Goal: Task Accomplishment & Management: Manage account settings

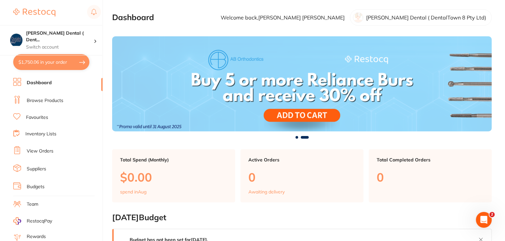
click at [40, 62] on button "$1,750.06 in your order" at bounding box center [51, 62] width 76 height 16
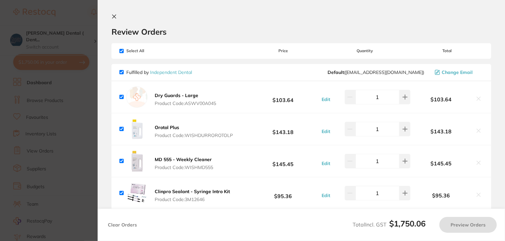
checkbox input "true"
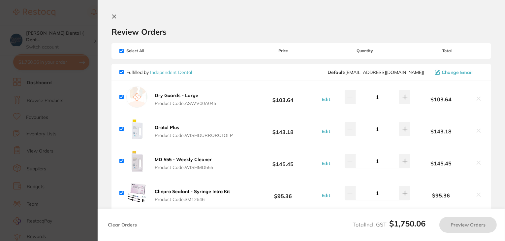
checkbox input "true"
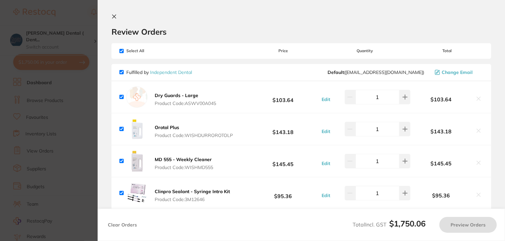
checkbox input "true"
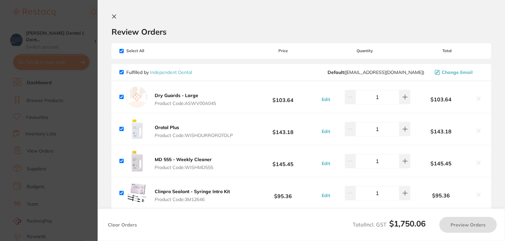
checkbox input "true"
click at [113, 15] on icon at bounding box center [115, 17] width 4 height 4
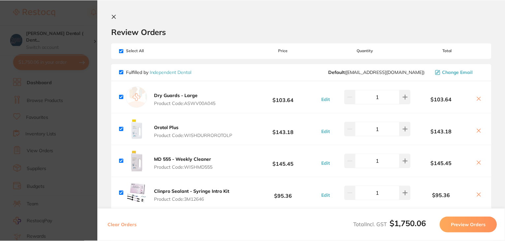
scroll to position [132, 0]
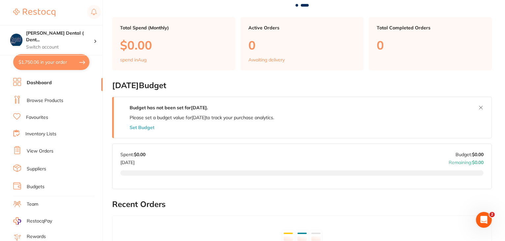
click at [35, 170] on li "Suppliers" at bounding box center [57, 169] width 89 height 10
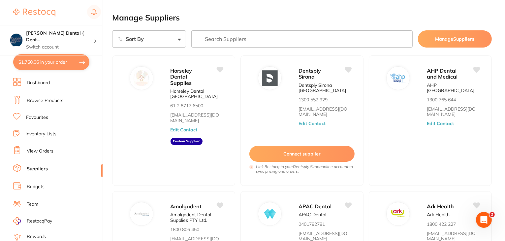
click at [230, 40] on input "search" at bounding box center [301, 38] width 221 height 17
type input "n"
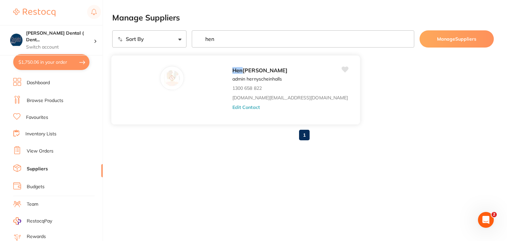
type input "hen"
click at [232, 107] on button "Edit Contact" at bounding box center [245, 106] width 27 height 5
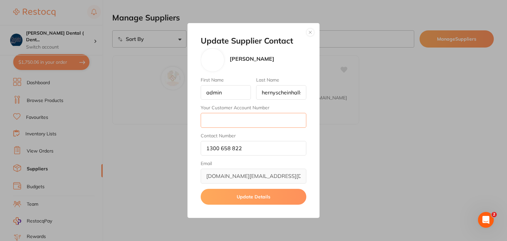
click at [211, 119] on input "Your Customer Account Number" at bounding box center [254, 120] width 106 height 15
type input "2DEN08"
click at [253, 194] on button "Update Details" at bounding box center [254, 197] width 106 height 16
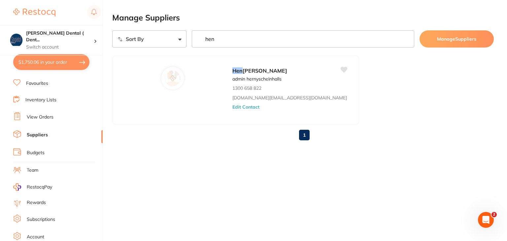
scroll to position [66, 0]
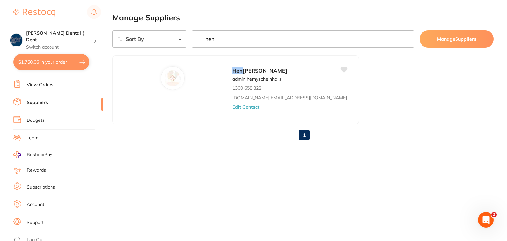
click at [34, 237] on link "Log Out" at bounding box center [35, 240] width 17 height 7
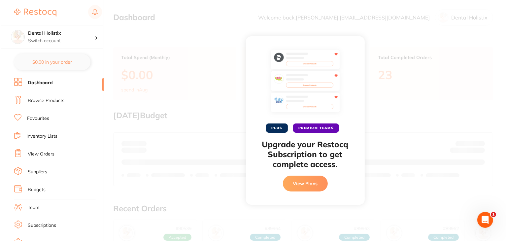
scroll to position [65, 0]
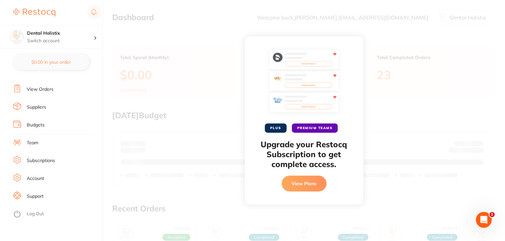
click at [31, 212] on link "Log Out" at bounding box center [35, 214] width 17 height 7
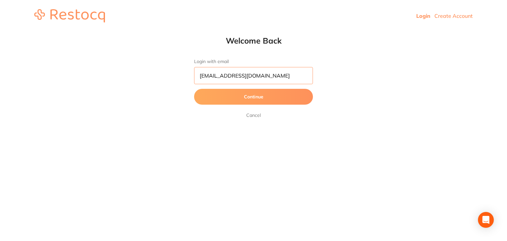
click at [268, 70] on input "dhanie@restocq.com" at bounding box center [253, 75] width 119 height 17
type input "[EMAIL_ADDRESS][DOMAIN_NAME]"
click at [234, 97] on button "Continue" at bounding box center [253, 97] width 119 height 16
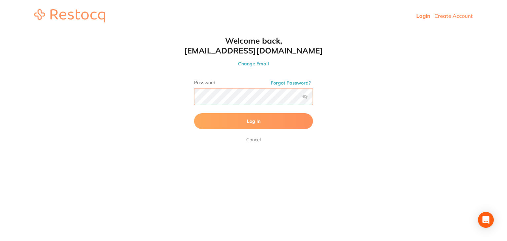
click at [194, 113] on button "Log In" at bounding box center [253, 121] width 119 height 16
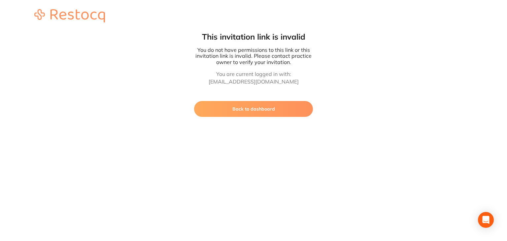
click at [267, 107] on button "Back to dashboard" at bounding box center [253, 109] width 119 height 16
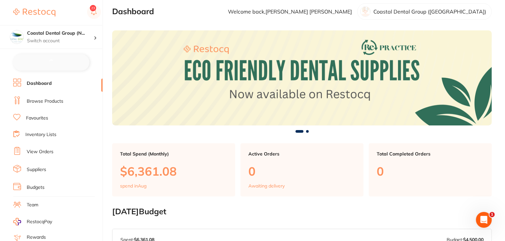
checkbox input "false"
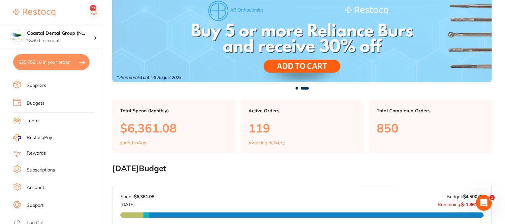
scroll to position [138, 0]
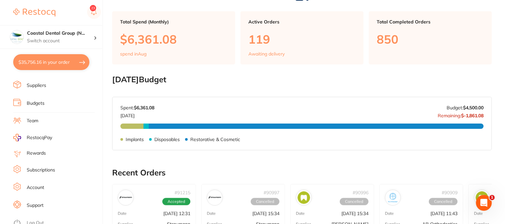
click at [37, 202] on link "Support" at bounding box center [35, 205] width 17 height 7
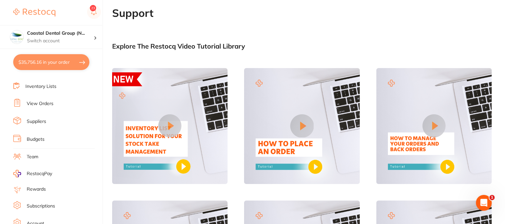
scroll to position [17, 0]
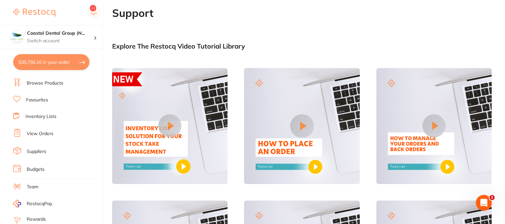
click at [43, 150] on link "Suppliers" at bounding box center [36, 151] width 19 height 7
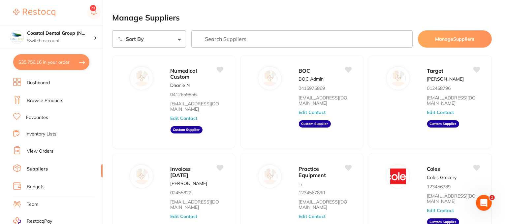
click at [46, 102] on link "Browse Products" at bounding box center [45, 100] width 37 height 7
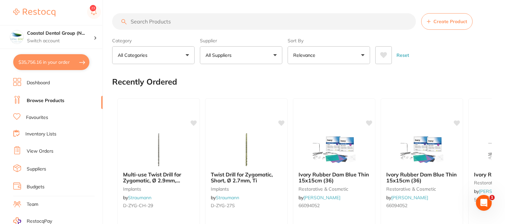
click at [34, 117] on link "Favourites" at bounding box center [37, 117] width 22 height 7
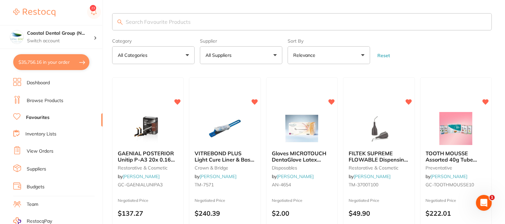
click at [55, 99] on link "Browse Products" at bounding box center [45, 100] width 37 height 7
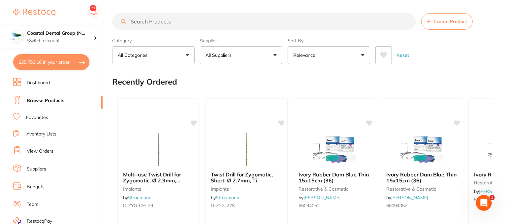
click at [41, 167] on link "Suppliers" at bounding box center [36, 169] width 19 height 7
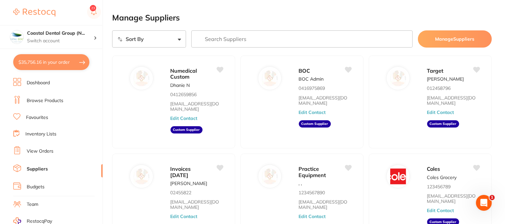
click at [47, 133] on link "Inventory Lists" at bounding box center [40, 134] width 31 height 7
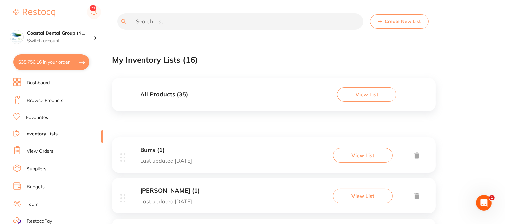
click at [384, 24] on button "Create New List" at bounding box center [399, 21] width 59 height 15
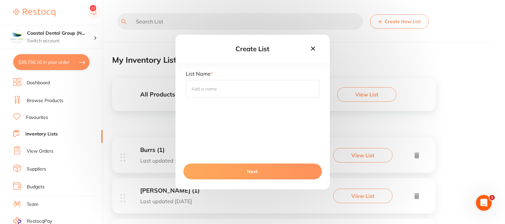
click at [313, 48] on icon at bounding box center [313, 49] width 4 height 4
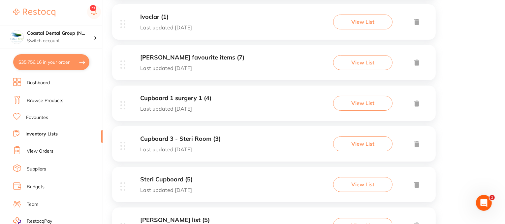
scroll to position [462, 0]
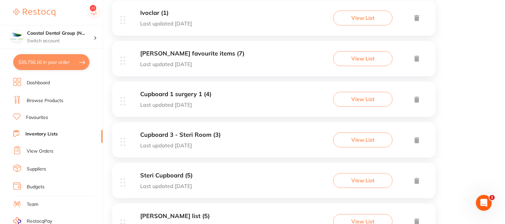
click at [176, 55] on h3 "Dr. Penrod's favourite items (7)" at bounding box center [192, 53] width 104 height 7
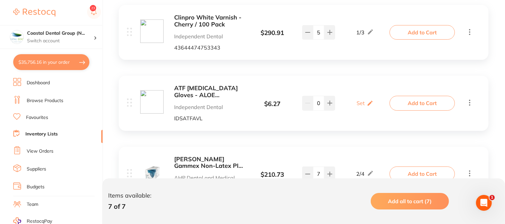
scroll to position [99, 0]
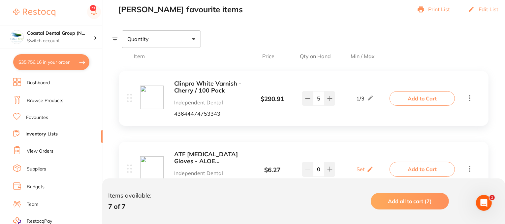
drag, startPoint x: 198, startPoint y: 163, endPoint x: 197, endPoint y: 82, distance: 81.5
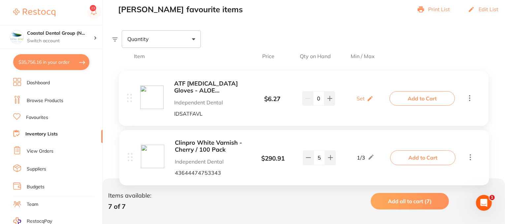
drag, startPoint x: 204, startPoint y: 110, endPoint x: 208, endPoint y: 156, distance: 46.7
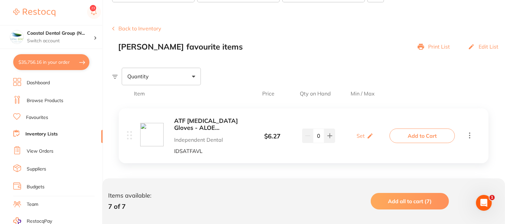
scroll to position [33, 0]
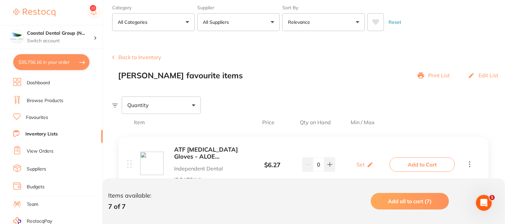
click at [129, 56] on button "Back to Inventory" at bounding box center [136, 57] width 49 height 6
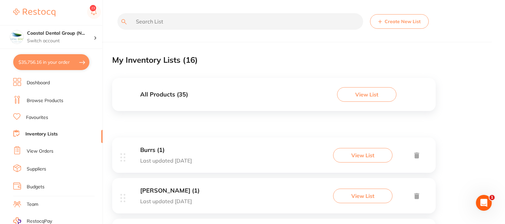
click at [50, 100] on link "Browse Products" at bounding box center [45, 100] width 37 height 7
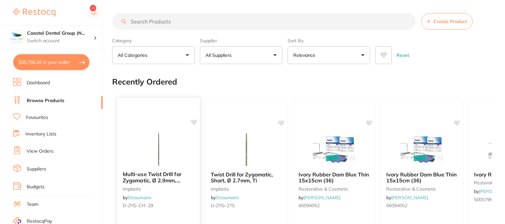
scroll to position [165, 0]
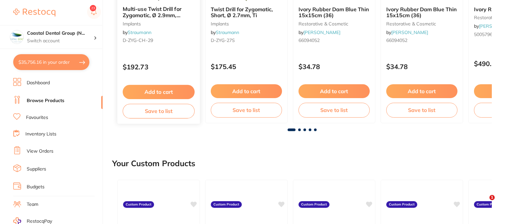
click at [153, 110] on button "Save to list" at bounding box center [159, 111] width 72 height 15
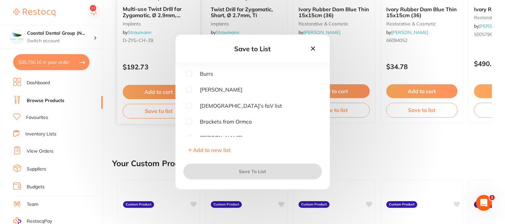
scroll to position [0, 0]
click at [187, 122] on input "checkbox" at bounding box center [189, 121] width 6 height 6
checkbox input "true"
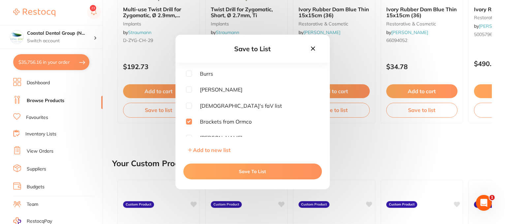
click at [187, 72] on input "checkbox" at bounding box center [189, 74] width 6 height 6
checkbox input "true"
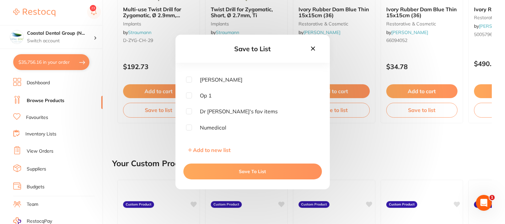
scroll to position [66, 0]
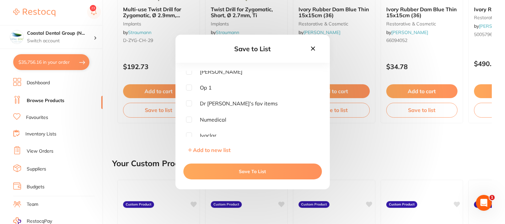
click at [188, 103] on input "checkbox" at bounding box center [189, 103] width 6 height 6
checkbox input "true"
drag, startPoint x: 250, startPoint y: 172, endPoint x: 323, endPoint y: 135, distance: 81.8
click at [250, 172] on button "Save To List" at bounding box center [252, 171] width 139 height 16
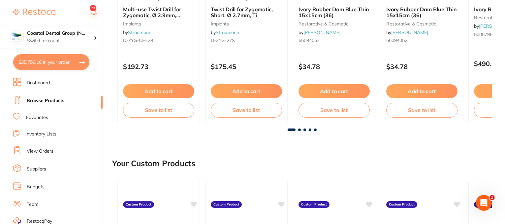
drag, startPoint x: 31, startPoint y: 117, endPoint x: 147, endPoint y: 160, distance: 123.9
click at [31, 117] on link "Favourites" at bounding box center [37, 117] width 22 height 7
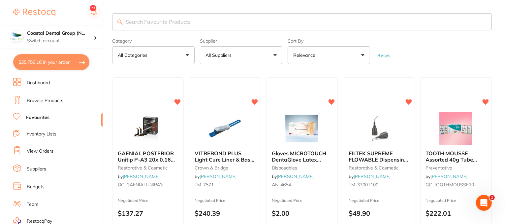
click at [41, 132] on link "Inventory Lists" at bounding box center [40, 134] width 31 height 7
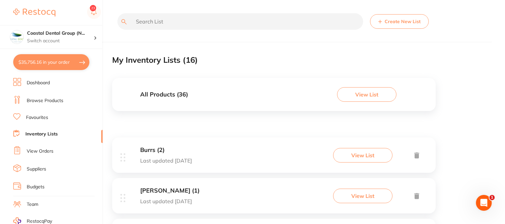
click at [160, 93] on h3 "All Products ( 36 )" at bounding box center [164, 94] width 48 height 7
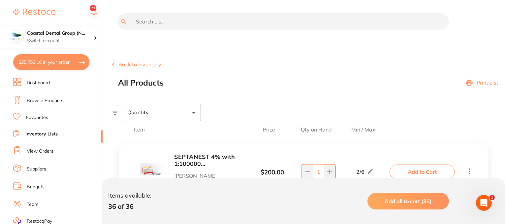
click at [129, 67] on button "Back to Inventory" at bounding box center [136, 64] width 49 height 6
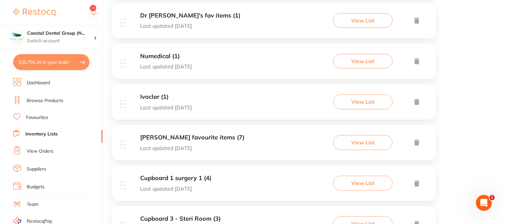
scroll to position [462, 0]
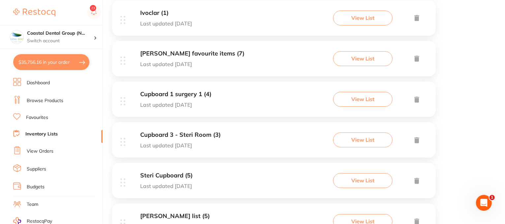
click at [180, 53] on h3 "Dr. Penrod's favourite items (7)" at bounding box center [192, 53] width 104 height 7
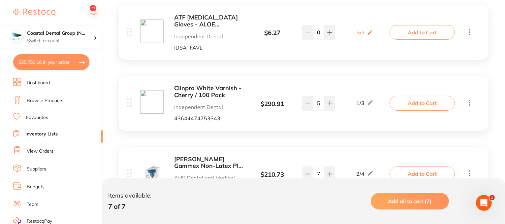
scroll to position [33, 0]
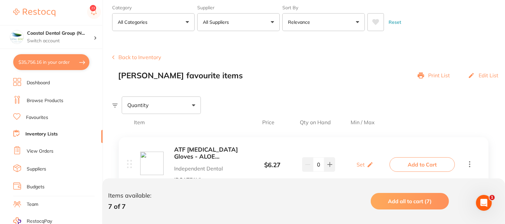
click at [140, 57] on button "Back to Inventory" at bounding box center [136, 57] width 49 height 6
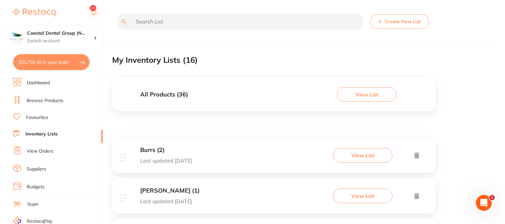
click at [366, 97] on button "View List" at bounding box center [366, 94] width 59 height 15
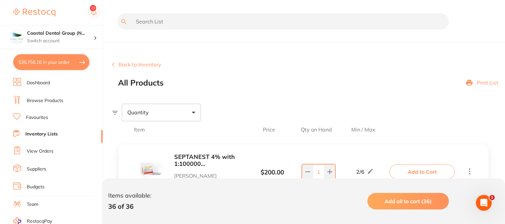
click at [193, 112] on span at bounding box center [193, 113] width 3 height 2
click at [156, 132] on span "Below min limit" at bounding box center [160, 133] width 48 height 14
click at [135, 132] on input "Below min limit" at bounding box center [132, 133] width 6 height 6
checkbox input "true"
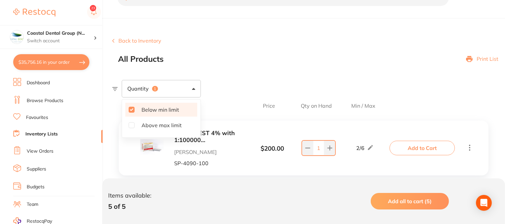
scroll to position [66, 0]
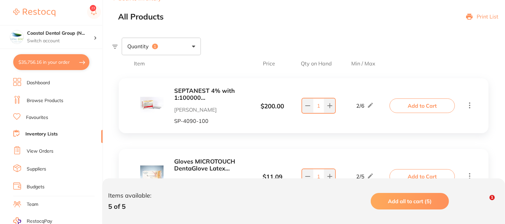
click at [243, 29] on section "Back to Inventory All Products Print List Quantity 1 Item Price Qty on Hand Min…" at bounding box center [308, 223] width 393 height 488
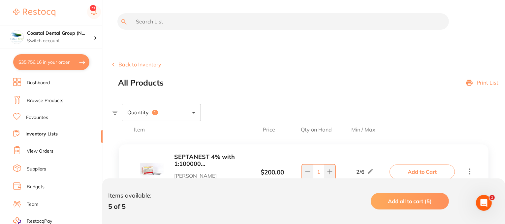
click at [42, 152] on link "View Orders" at bounding box center [40, 151] width 27 height 7
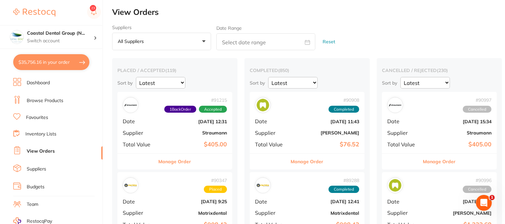
scroll to position [99, 0]
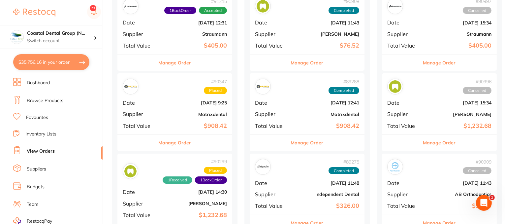
click at [188, 147] on button "Manage Order" at bounding box center [175, 143] width 33 height 16
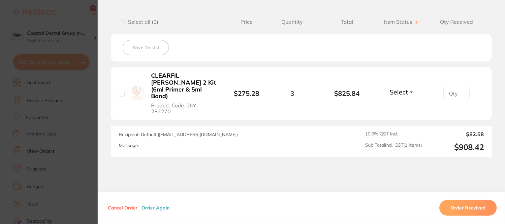
click at [410, 89] on button "Select" at bounding box center [402, 92] width 28 height 8
click at [401, 103] on li "CLEARFIL SE Bond 2 Kit (6ml Primer & 5ml Bond) Product Code: 2KY-282270 $275.28…" at bounding box center [301, 94] width 381 height 54
click at [406, 88] on span "Select" at bounding box center [399, 92] width 18 height 8
click at [399, 86] on span "Received" at bounding box center [401, 86] width 17 height 0
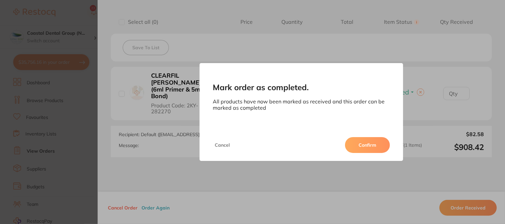
click at [218, 146] on button "Cancel" at bounding box center [222, 145] width 19 height 16
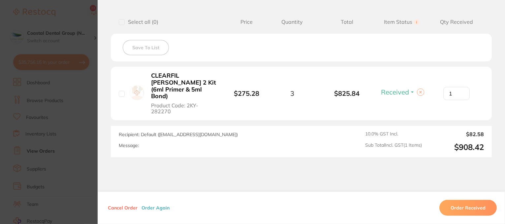
click at [459, 87] on input "1" at bounding box center [457, 93] width 26 height 13
click at [459, 87] on input "2" at bounding box center [457, 93] width 26 height 13
click at [459, 87] on input "3" at bounding box center [457, 93] width 26 height 13
click at [418, 89] on button at bounding box center [420, 91] width 7 height 7
click at [405, 89] on span "Select" at bounding box center [399, 92] width 18 height 8
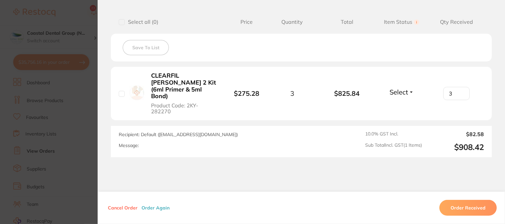
click at [399, 112] on li "CLEARFIL SE Bond 2 Kit (6ml Primer & 5ml Bond) Product Code: 2KY-282270 $275.28…" at bounding box center [301, 94] width 381 height 54
click at [410, 90] on button "Select" at bounding box center [402, 92] width 28 height 8
click at [405, 114] on span "Back Order" at bounding box center [402, 116] width 20 height 5
click at [459, 88] on input "3" at bounding box center [457, 93] width 26 height 13
click at [459, 87] on input "3" at bounding box center [457, 93] width 26 height 13
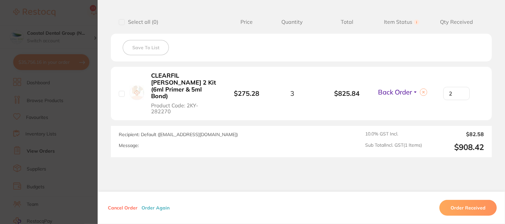
type input "2"
click at [459, 91] on input "2" at bounding box center [457, 93] width 26 height 13
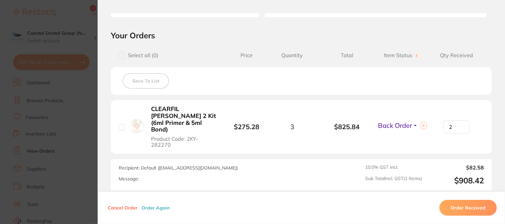
scroll to position [132, 0]
drag, startPoint x: 438, startPoint y: 55, endPoint x: 471, endPoint y: 54, distance: 33.3
click at [471, 54] on span "Qty Received" at bounding box center [456, 55] width 55 height 6
click at [269, 45] on section "Your Orders Select all ( 0 ) Price Quantity Total Item Status You can use this …" at bounding box center [302, 110] width 408 height 160
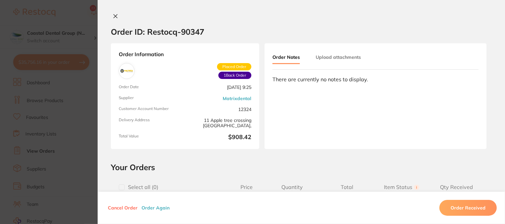
scroll to position [165, 0]
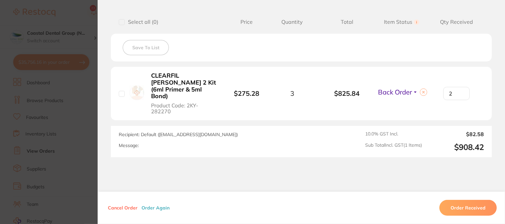
click at [454, 208] on button "Order Received" at bounding box center [468, 208] width 57 height 16
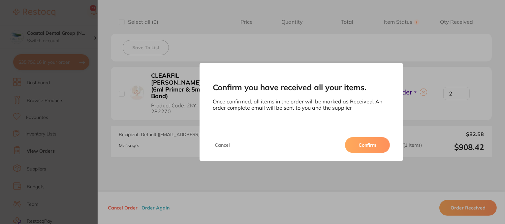
click at [364, 146] on button "Confirm" at bounding box center [367, 145] width 45 height 16
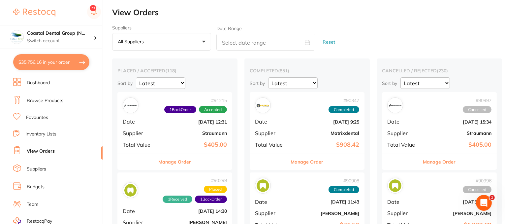
click at [179, 162] on button "Manage Order" at bounding box center [175, 162] width 33 height 16
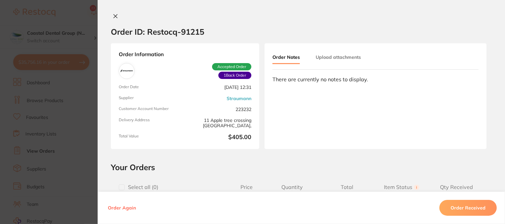
click at [327, 57] on button "Upload attachments" at bounding box center [338, 57] width 45 height 12
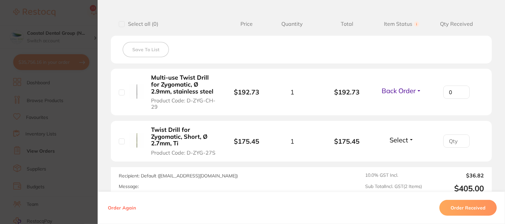
scroll to position [165, 0]
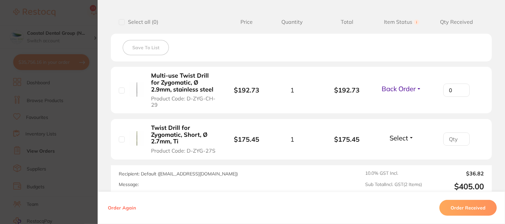
click at [119, 89] on input "checkbox" at bounding box center [122, 90] width 6 height 6
click at [122, 88] on input "checkbox" at bounding box center [122, 90] width 6 height 6
checkbox input "false"
click at [120, 206] on button "Order Again" at bounding box center [122, 208] width 32 height 6
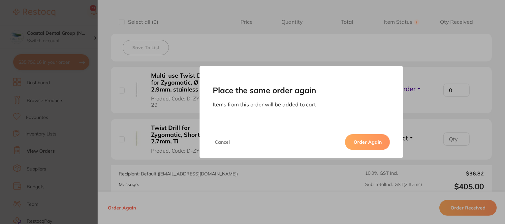
click at [375, 140] on button "Order Again" at bounding box center [367, 142] width 45 height 16
type input "2"
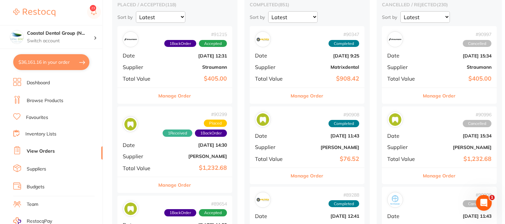
click at [176, 97] on button "Manage Order" at bounding box center [175, 96] width 33 height 16
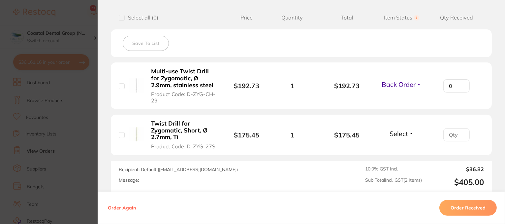
click at [410, 131] on button "Select" at bounding box center [402, 133] width 28 height 8
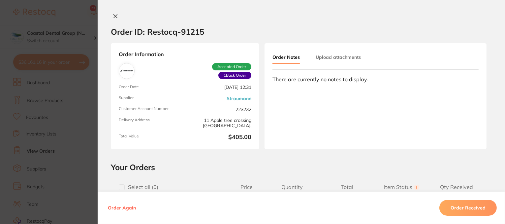
click at [114, 15] on icon at bounding box center [115, 16] width 5 height 5
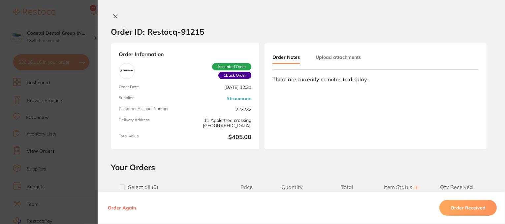
click at [114, 18] on icon at bounding box center [115, 16] width 5 height 5
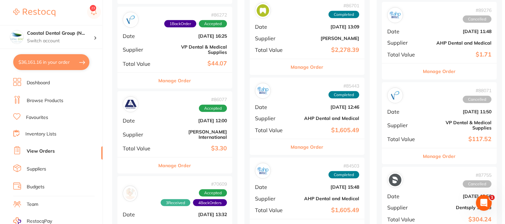
scroll to position [561, 0]
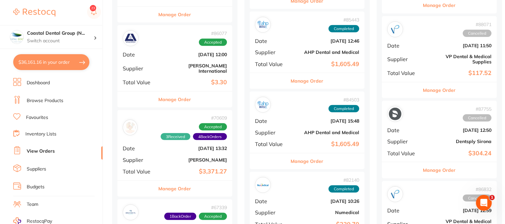
click at [184, 181] on button "Manage Order" at bounding box center [175, 189] width 33 height 16
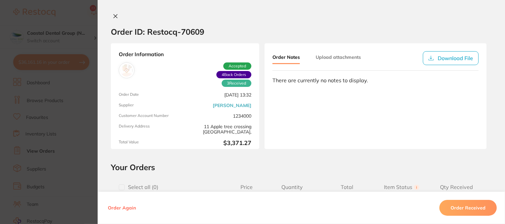
scroll to position [99, 0]
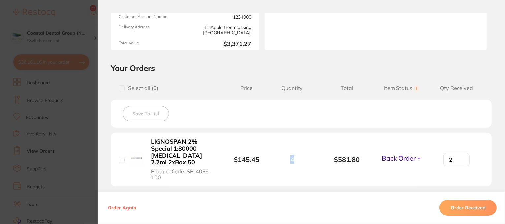
drag, startPoint x: 291, startPoint y: 159, endPoint x: 279, endPoint y: 158, distance: 12.9
click at [279, 158] on div "4" at bounding box center [292, 159] width 55 height 8
click at [275, 120] on div "Save To List" at bounding box center [301, 114] width 381 height 28
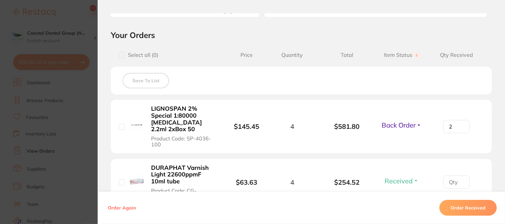
scroll to position [0, 0]
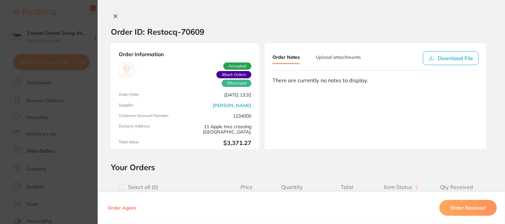
click at [114, 16] on icon at bounding box center [116, 17] width 4 height 4
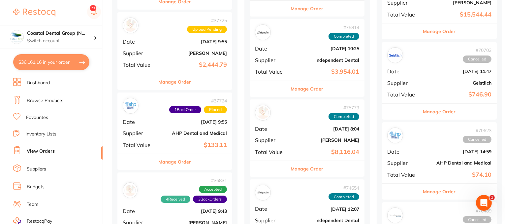
scroll to position [1980, 0]
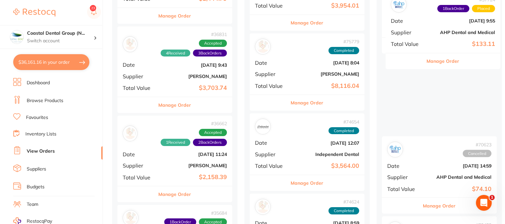
drag, startPoint x: 155, startPoint y: 70, endPoint x: 428, endPoint y: 46, distance: 273.4
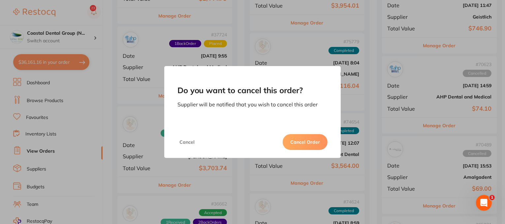
click at [305, 145] on button "Cancel Order" at bounding box center [305, 142] width 45 height 16
drag, startPoint x: 186, startPoint y: 144, endPoint x: 7, endPoint y: 4, distance: 226.9
click at [186, 144] on button "Cancel" at bounding box center [187, 142] width 19 height 16
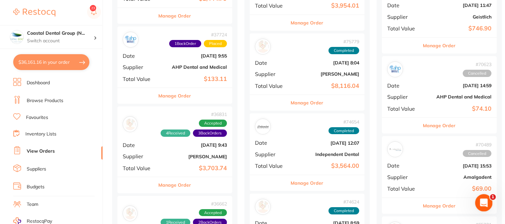
click at [486, 200] on icon "Open Intercom Messenger" at bounding box center [483, 201] width 11 height 11
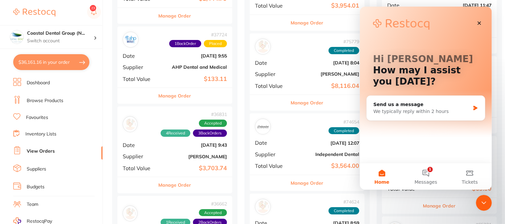
scroll to position [0, 0]
click at [479, 24] on icon "Close" at bounding box center [479, 22] width 5 height 5
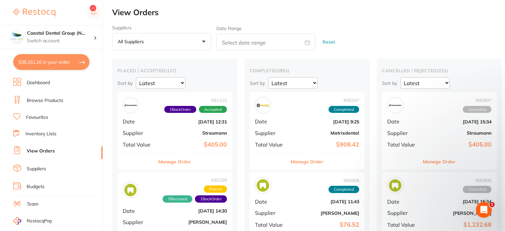
checkbox input "true"
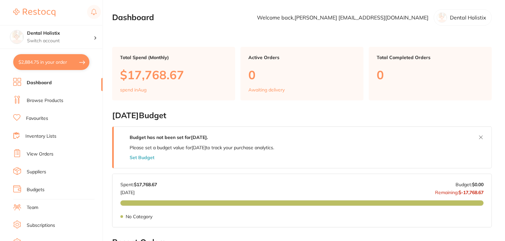
checkbox input "false"
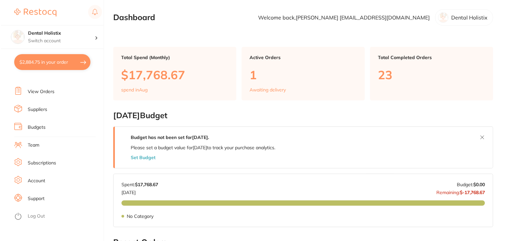
scroll to position [65, 0]
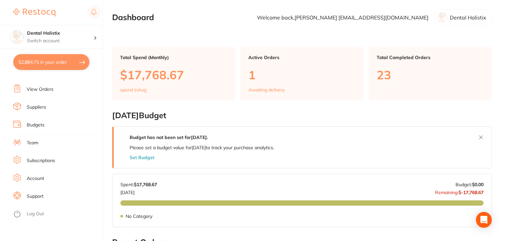
click at [43, 212] on link "Log Out" at bounding box center [35, 214] width 17 height 7
